Goal: Transaction & Acquisition: Book appointment/travel/reservation

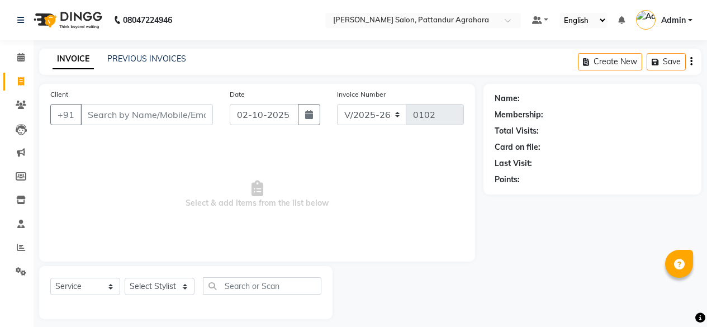
select select "9009"
select select "service"
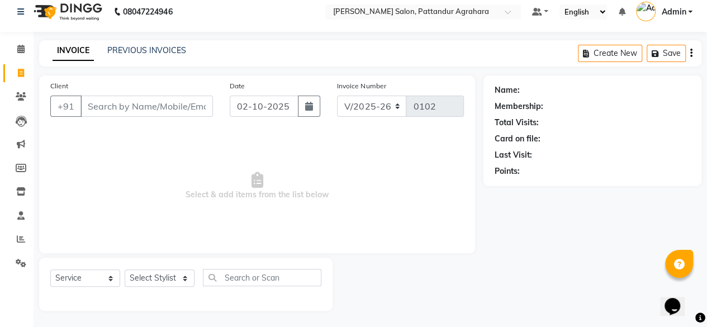
click at [103, 104] on input "Client" at bounding box center [147, 106] width 133 height 21
type input "6385150199"
click at [191, 105] on span "Add Client" at bounding box center [184, 106] width 44 height 11
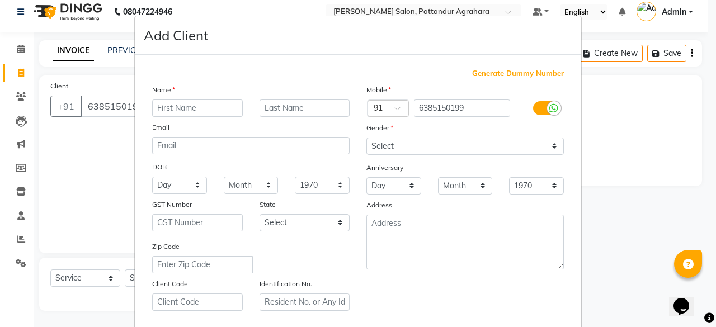
click at [177, 106] on input "text" at bounding box center [197, 108] width 91 height 17
type input "V"
type input "VJANTHI"
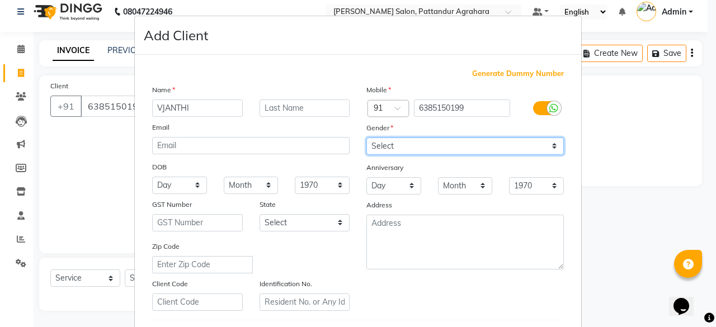
click at [422, 139] on select "Select Male Female Other Prefer Not To Say" at bounding box center [464, 146] width 197 height 17
select select "female"
click at [366, 138] on select "Select Male Female Other Prefer Not To Say" at bounding box center [464, 146] width 197 height 17
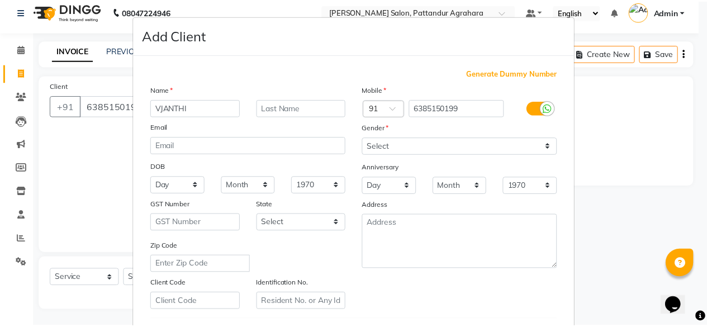
scroll to position [187, 0]
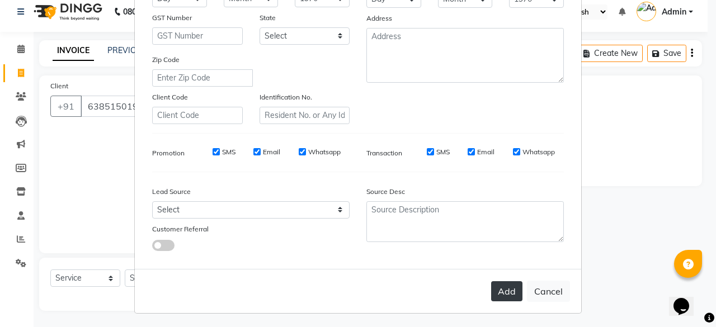
click at [502, 286] on button "Add" at bounding box center [506, 291] width 31 height 20
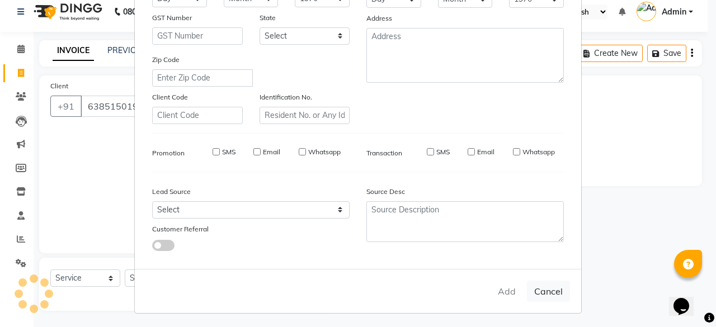
select select
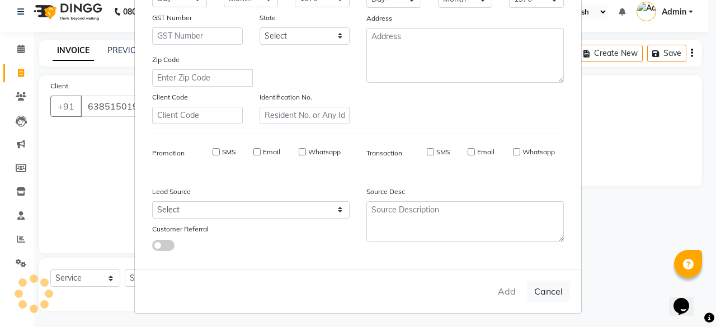
select select
checkbox input "false"
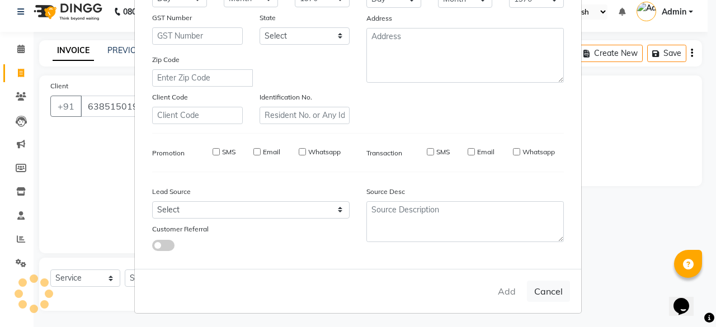
checkbox input "false"
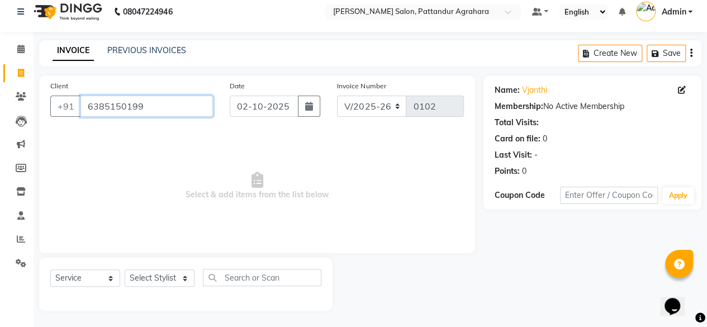
click at [112, 108] on input "6385150199" at bounding box center [147, 106] width 133 height 21
click at [315, 214] on span "Select & add items from the list below" at bounding box center [257, 186] width 414 height 112
click at [153, 108] on input "6385150199" at bounding box center [147, 106] width 133 height 21
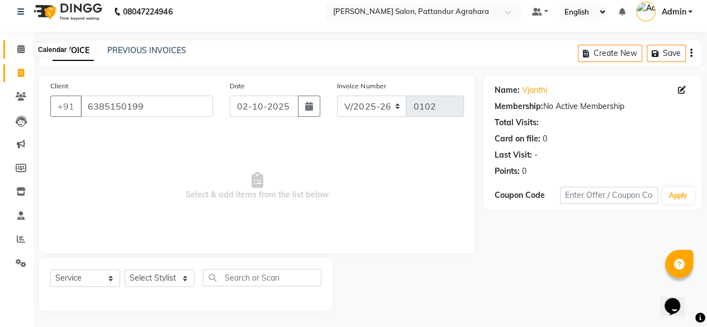
click at [15, 49] on span at bounding box center [21, 49] width 20 height 13
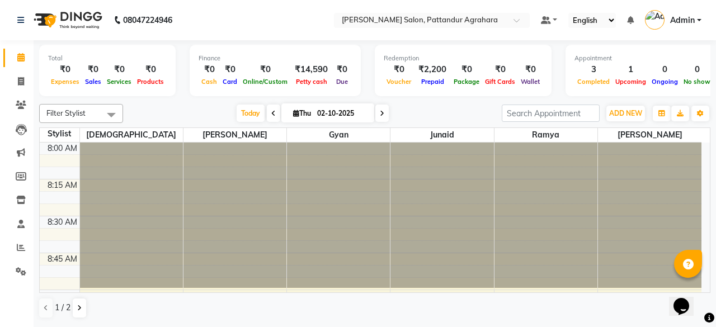
click at [353, 116] on input "02-10-2025" at bounding box center [342, 113] width 56 height 17
select select "10"
select select "2025"
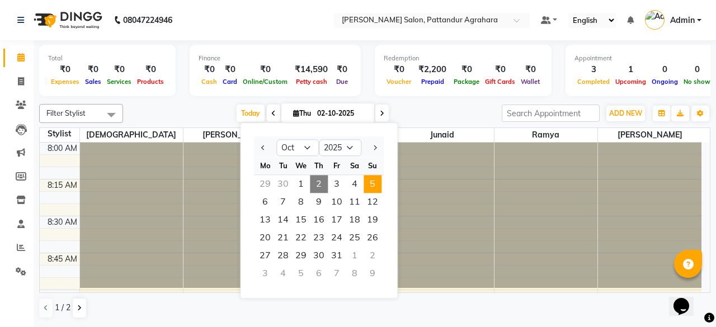
click at [375, 181] on span "5" at bounding box center [372, 184] width 18 height 18
type input "05-10-2025"
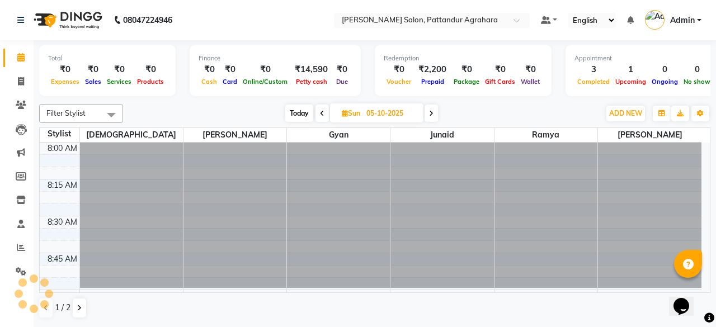
scroll to position [1018, 0]
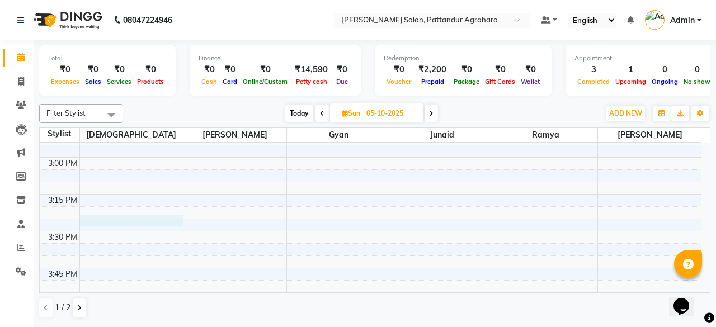
click at [129, 218] on div "8:00 AM 8:15 AM 8:30 AM 8:45 AM 9:00 AM 9:15 AM 9:30 AM 9:45 AM 10:00 AM 10:15 …" at bounding box center [370, 231] width 661 height 2214
select select "91493"
select select "tentative"
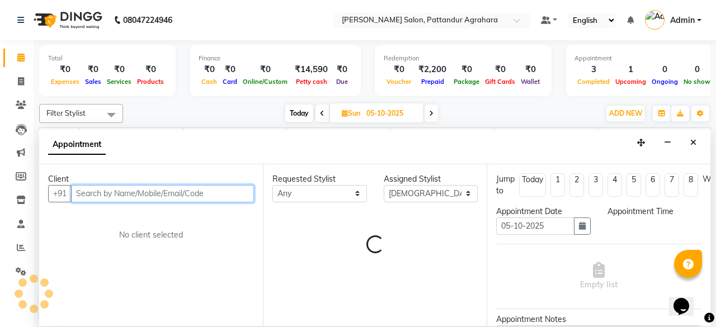
select select "930"
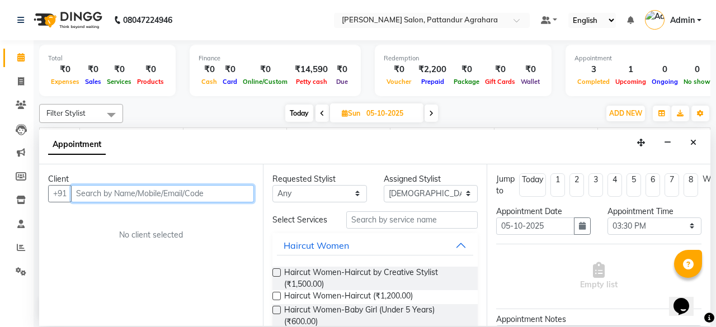
paste input "6385150199"
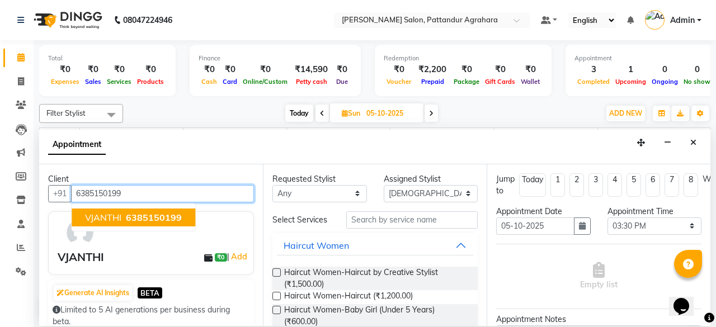
click at [133, 216] on span "6385150199" at bounding box center [154, 217] width 56 height 11
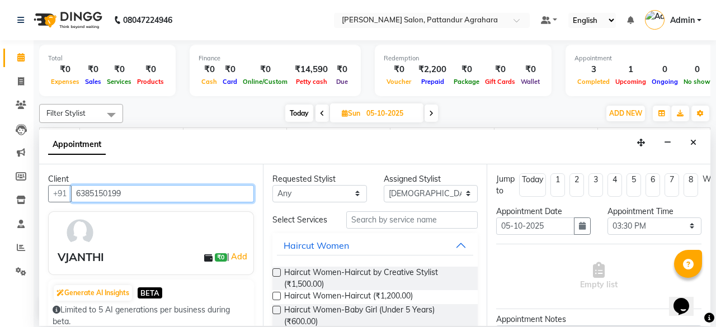
type input "6385150199"
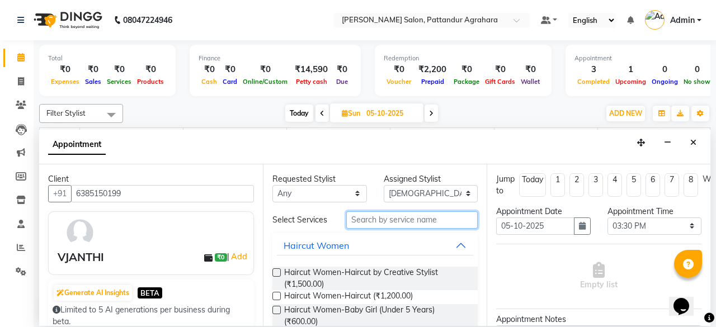
click at [362, 219] on input "text" at bounding box center [411, 219] width 131 height 17
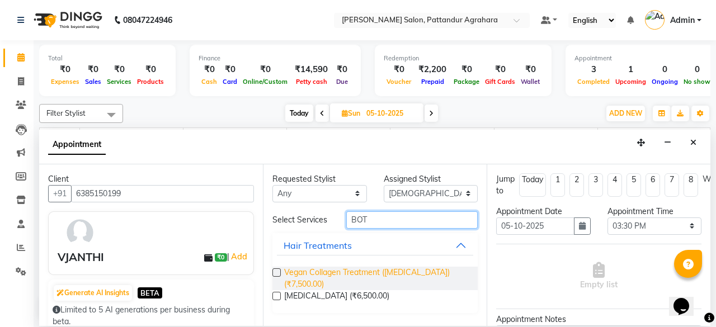
type input "BOT"
click at [342, 273] on span "Vegan Collagen Treatment (Botox) (₹7,500.00)" at bounding box center [376, 278] width 185 height 23
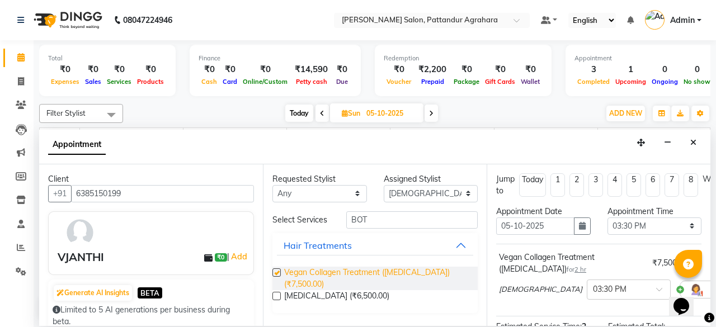
checkbox input "false"
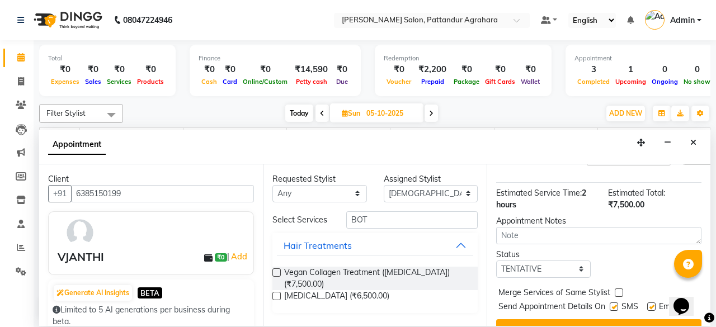
scroll to position [164, 0]
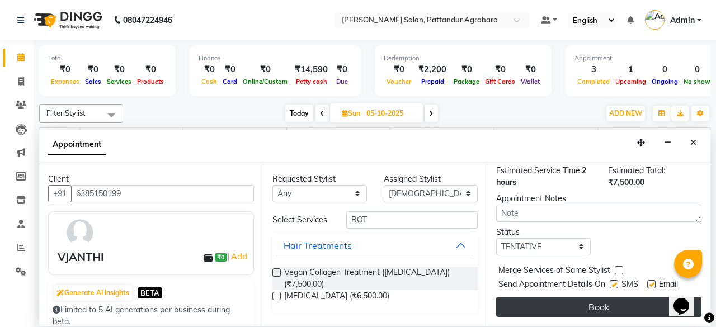
click at [627, 297] on button "Book" at bounding box center [598, 307] width 205 height 20
